Goal: Information Seeking & Learning: Understand process/instructions

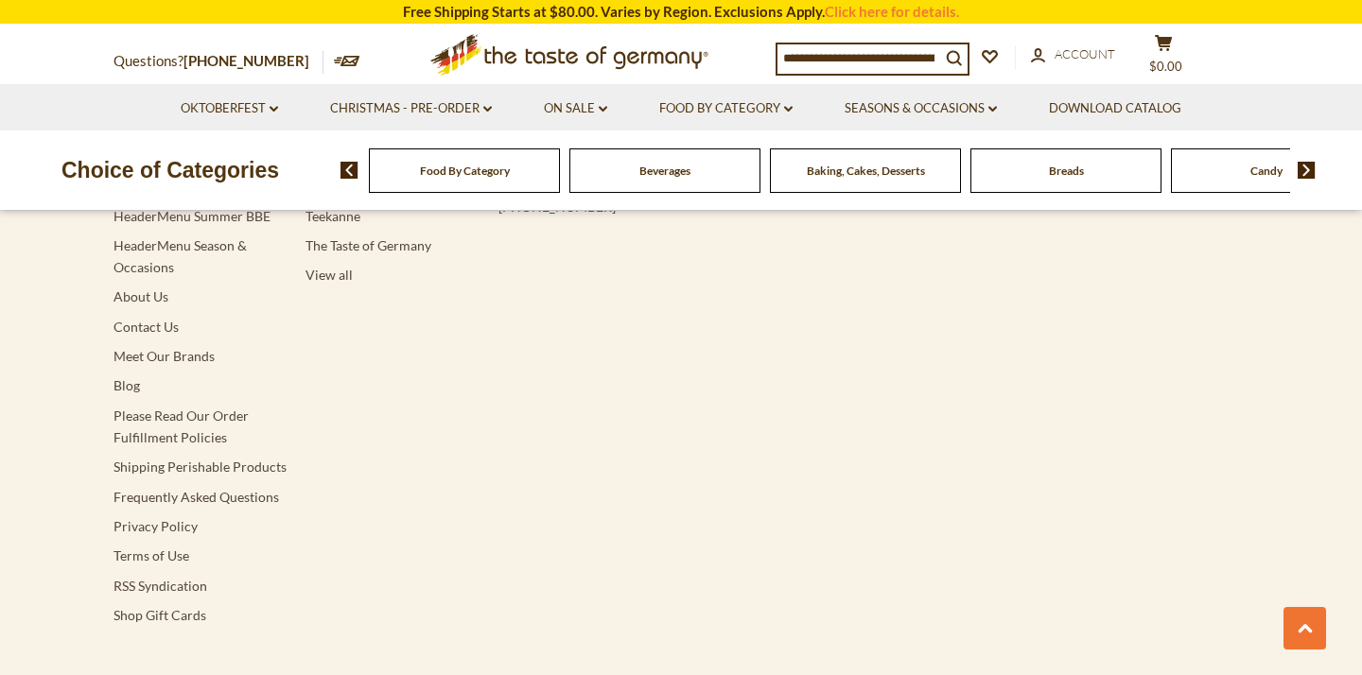
scroll to position [3607, 0]
click at [203, 458] on link "Shipping Perishable Products" at bounding box center [200, 466] width 173 height 16
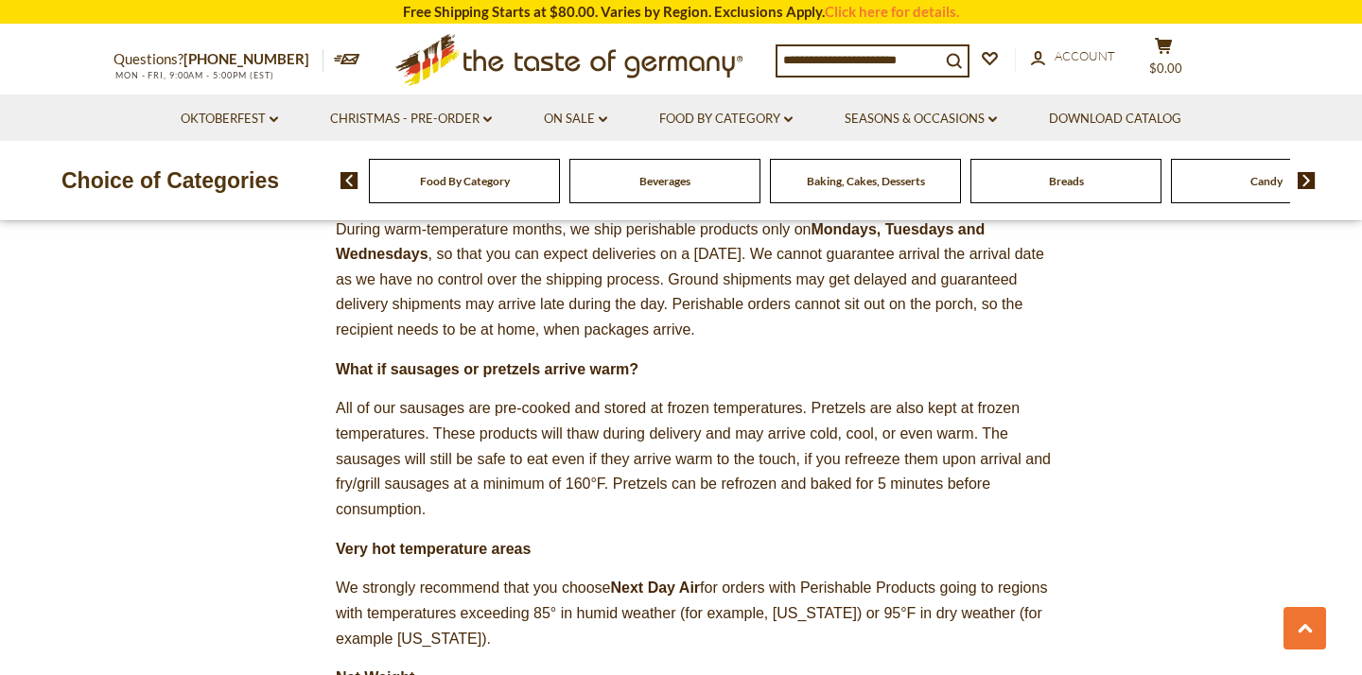
scroll to position [809, 0]
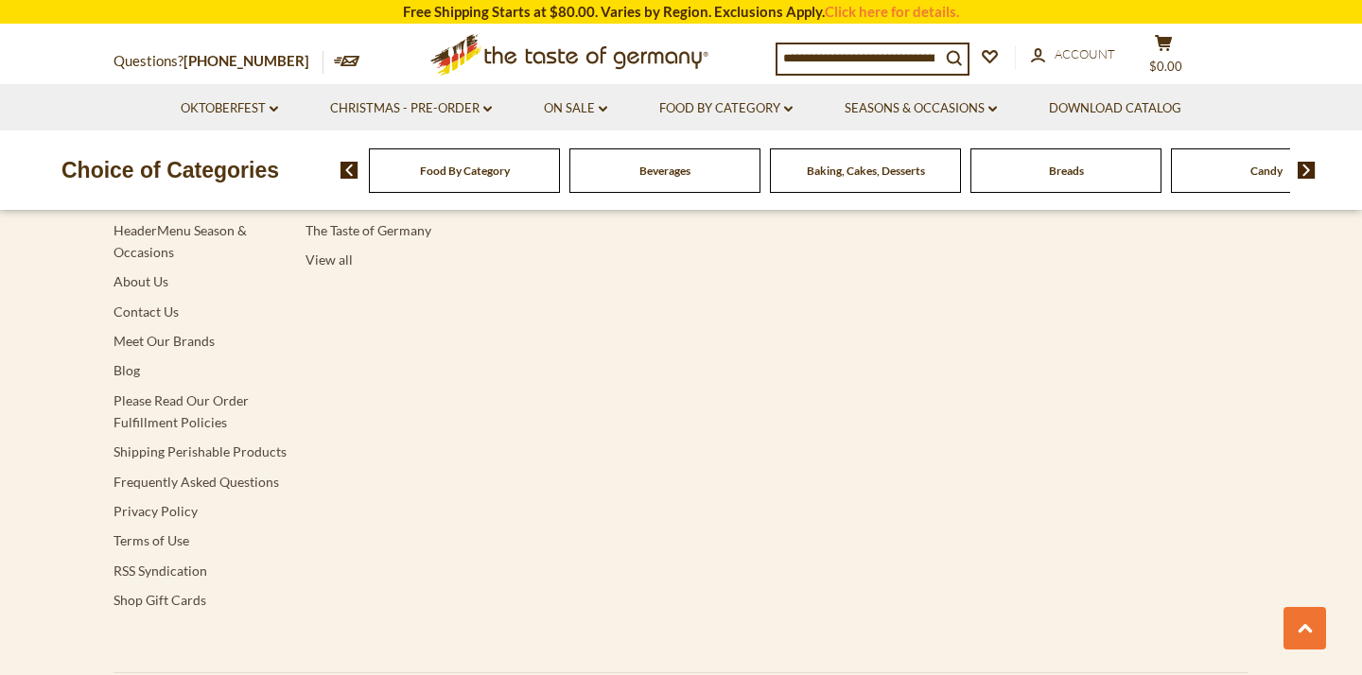
scroll to position [3624, 0]
